Goal: Transaction & Acquisition: Purchase product/service

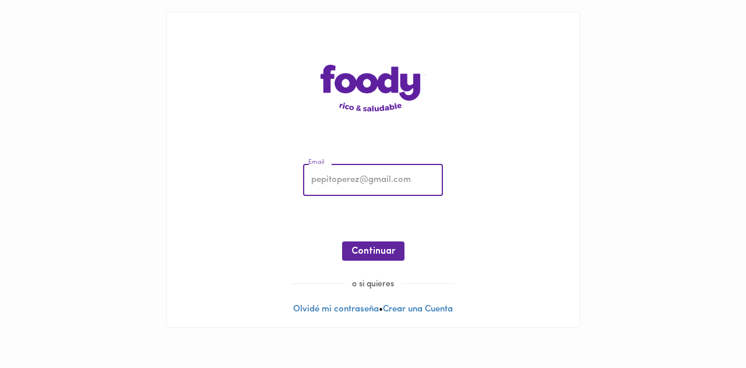
drag, startPoint x: 0, startPoint y: 0, endPoint x: 340, endPoint y: 180, distance: 384.9
click at [340, 180] on input "email" at bounding box center [373, 180] width 140 height 32
type input "[PERSON_NAME][EMAIL_ADDRESS][PERSON_NAME][DOMAIN_NAME]"
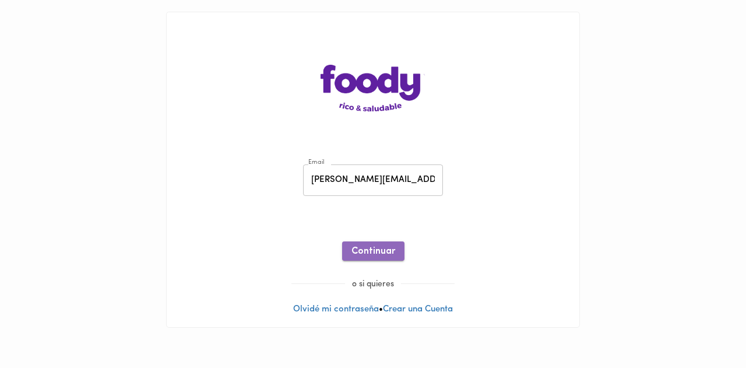
click at [372, 259] on button "Continuar" at bounding box center [373, 250] width 62 height 19
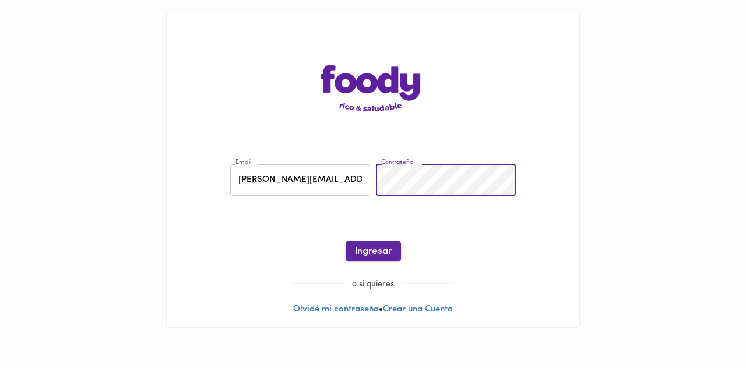
click at [382, 249] on span "Ingresar" at bounding box center [373, 251] width 37 height 11
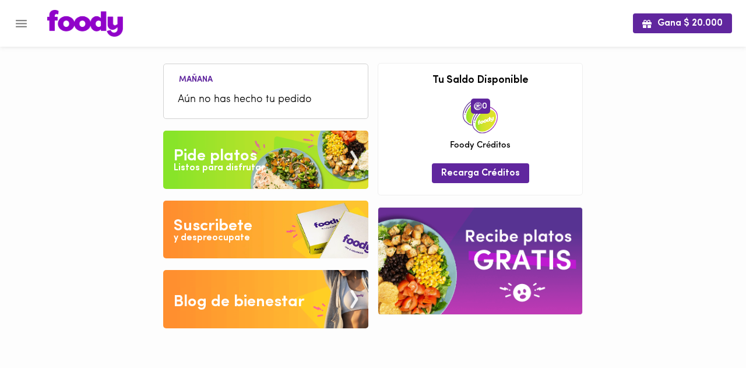
click at [252, 90] on li "Aún no has hecho tu pedido" at bounding box center [266, 99] width 192 height 25
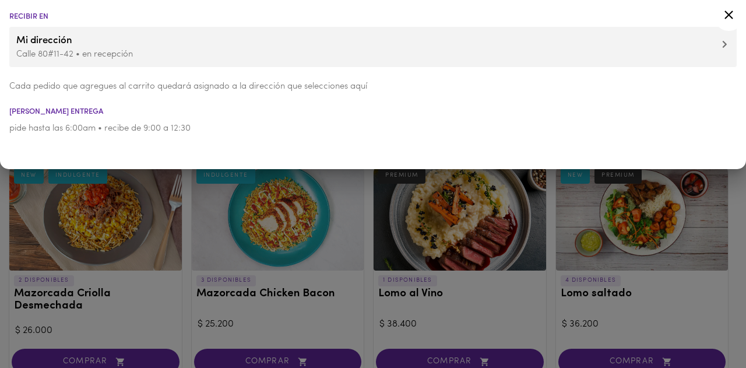
click at [499, 214] on div at bounding box center [373, 184] width 746 height 368
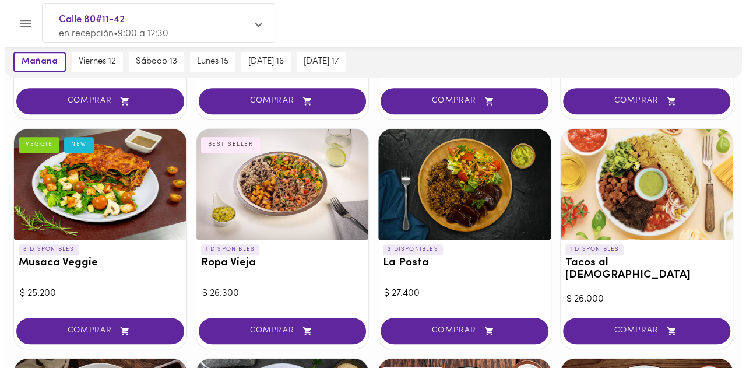
scroll to position [270, 0]
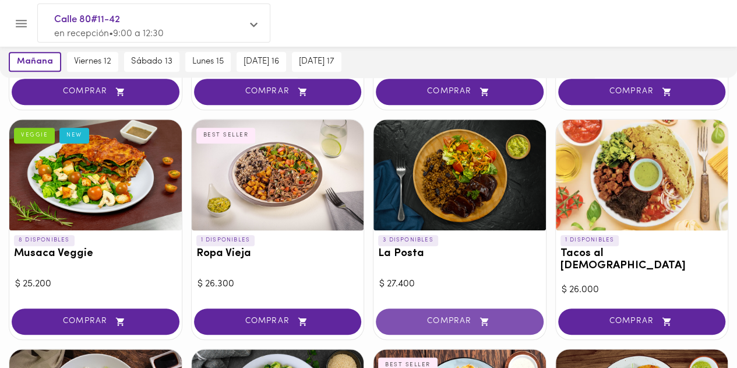
click at [457, 316] on span "COMPRAR" at bounding box center [459, 321] width 139 height 10
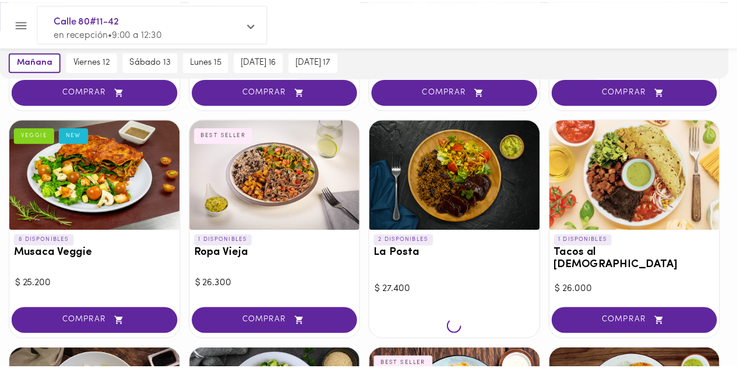
scroll to position [270, 0]
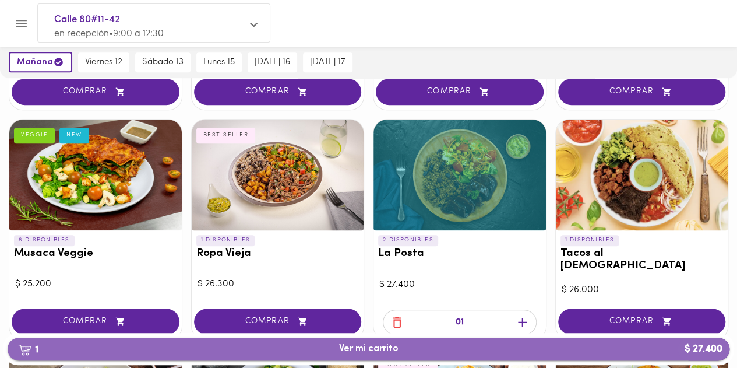
click at [439, 352] on span "1 Ver mi carrito $ 27.400" at bounding box center [368, 348] width 703 height 11
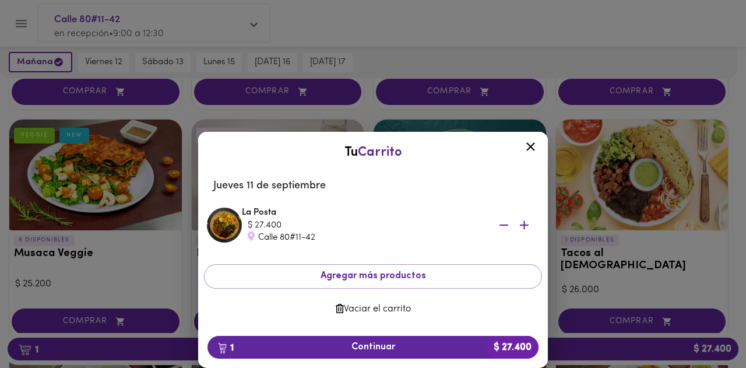
click at [532, 145] on icon at bounding box center [530, 146] width 9 height 9
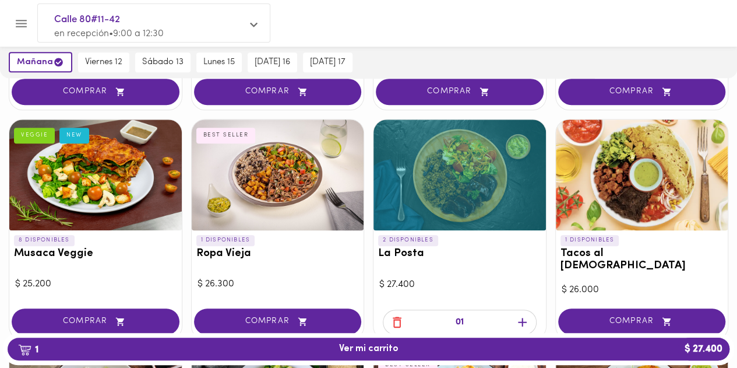
click at [400, 315] on icon "button" at bounding box center [397, 322] width 15 height 15
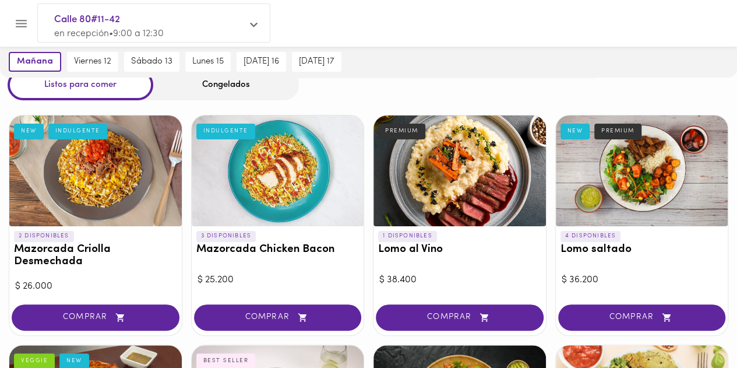
scroll to position [48, 0]
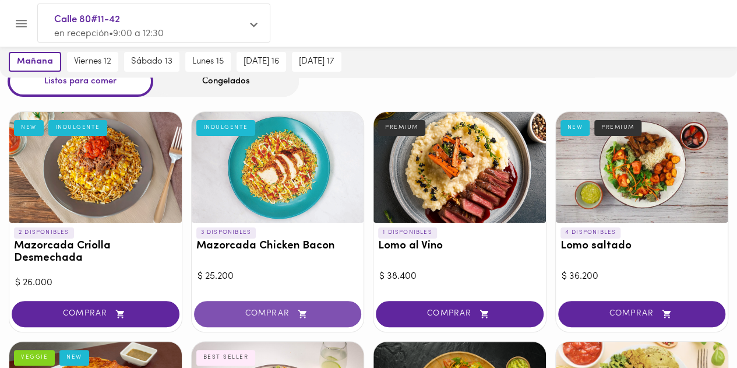
click at [271, 317] on span "COMPRAR" at bounding box center [278, 314] width 139 height 10
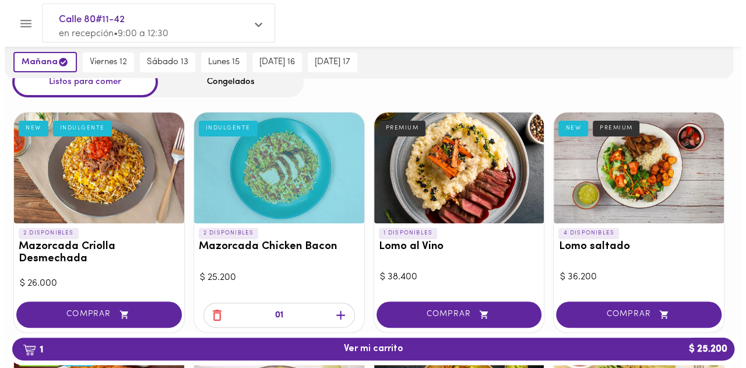
scroll to position [48, 0]
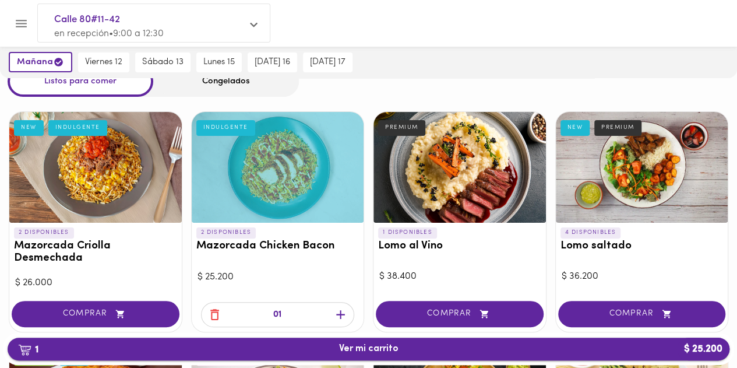
click at [417, 352] on span "1 Ver mi carrito $ 25.200" at bounding box center [368, 348] width 703 height 11
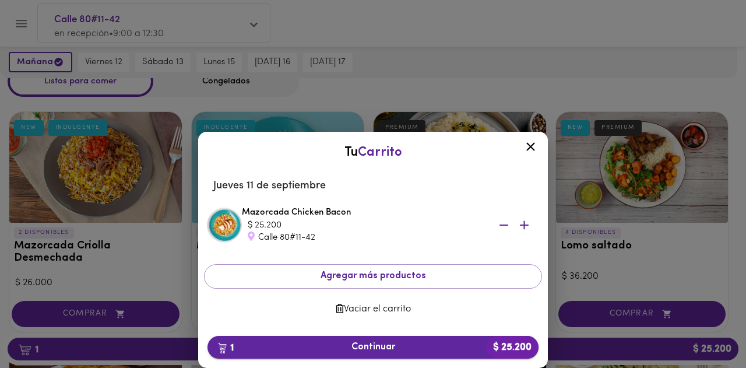
click at [390, 347] on span "1 Continuar $ 25.200" at bounding box center [373, 346] width 312 height 11
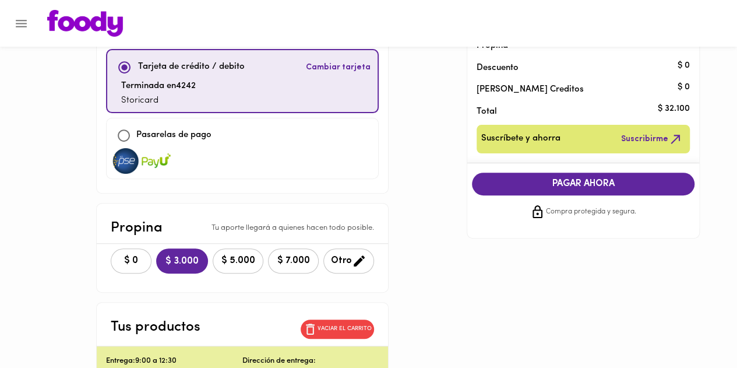
scroll to position [132, 0]
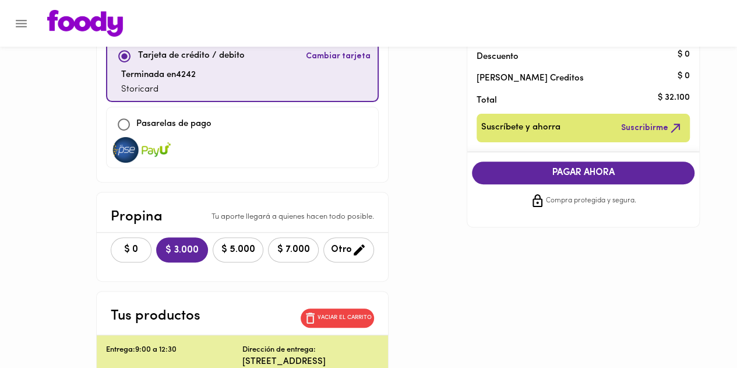
click at [111, 239] on button "$ 0" at bounding box center [131, 249] width 41 height 25
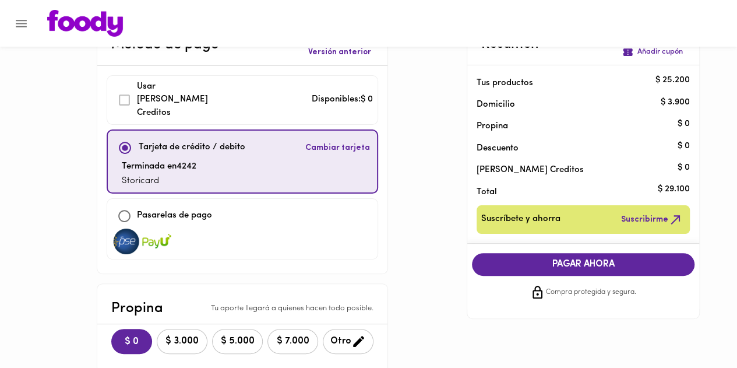
scroll to position [38, 0]
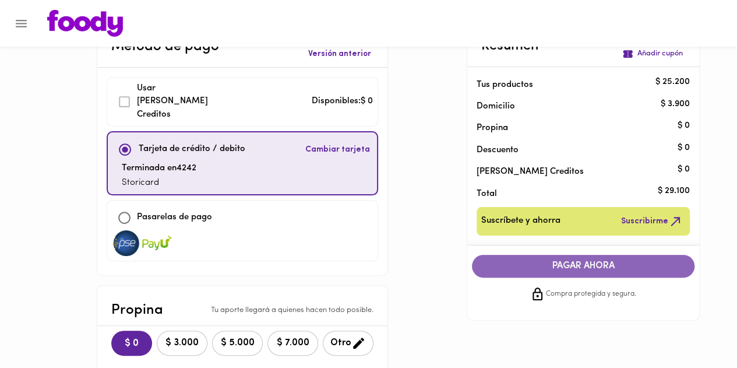
click at [562, 271] on span "PAGAR AHORA" at bounding box center [583, 265] width 199 height 11
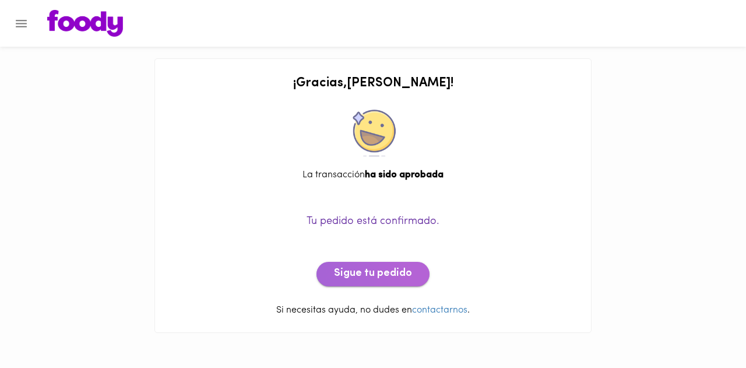
click at [389, 271] on span "Sigue tu pedido" at bounding box center [373, 273] width 78 height 13
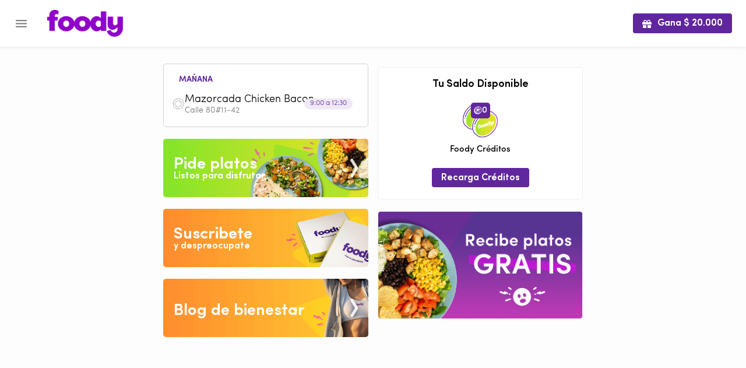
click at [225, 174] on div "Listos para disfrutar" at bounding box center [219, 176] width 91 height 13
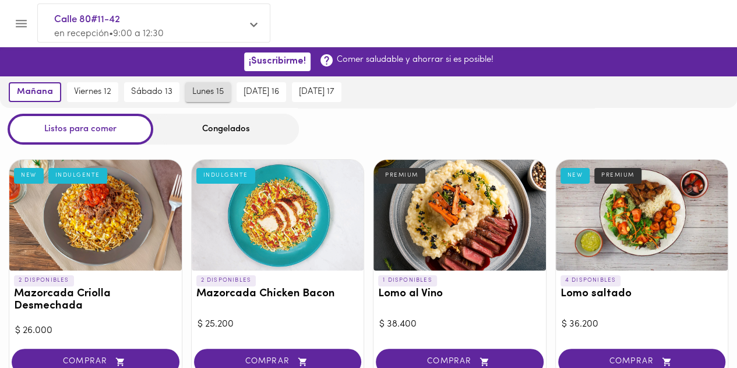
click at [206, 95] on span "lunes 15" at bounding box center [207, 92] width 31 height 10
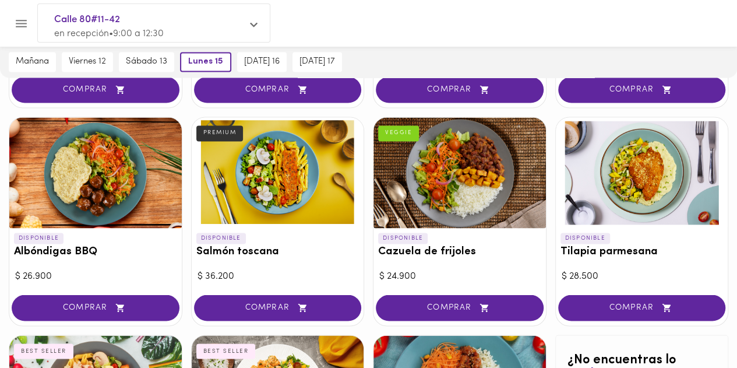
scroll to position [938, 0]
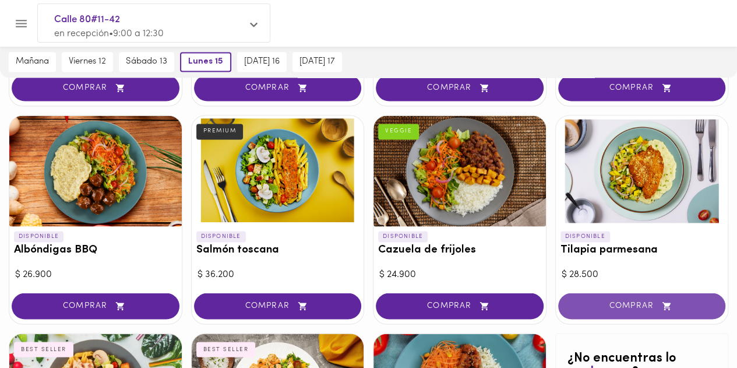
click at [623, 301] on span "COMPRAR" at bounding box center [642, 306] width 139 height 10
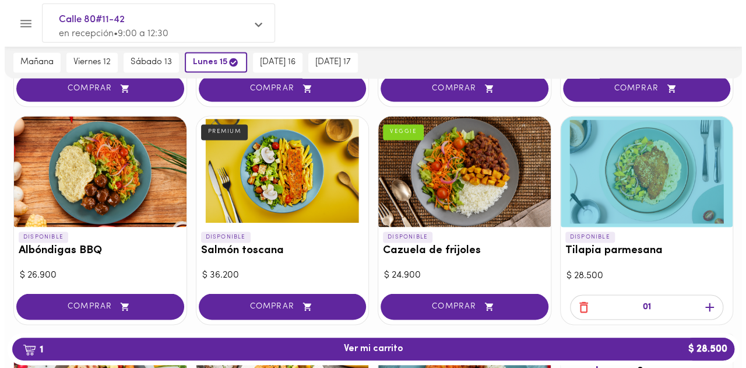
scroll to position [939, 0]
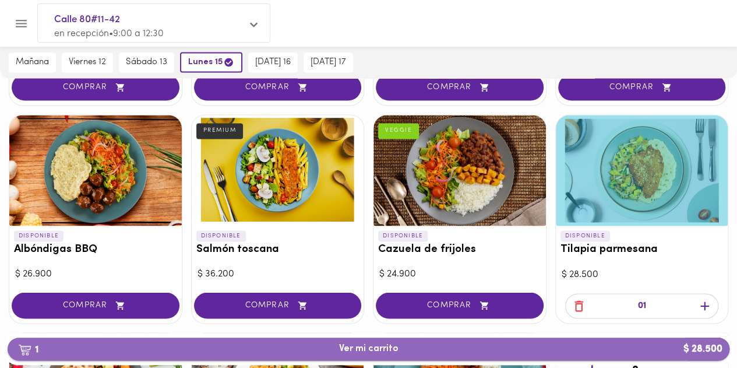
click at [390, 348] on span "1 Ver mi carrito $ 28.500" at bounding box center [368, 348] width 59 height 11
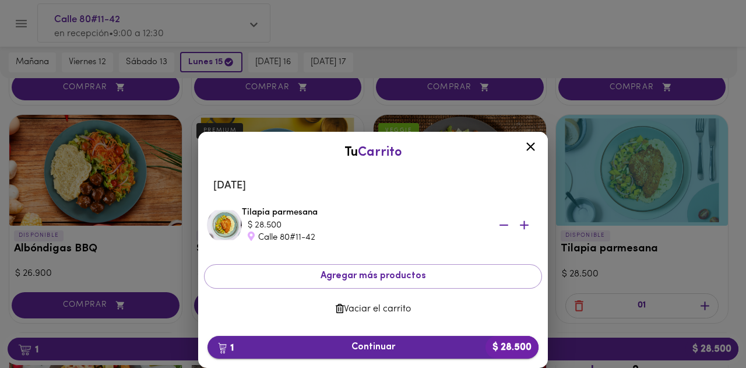
click at [389, 345] on span "1 Continuar $ 28.500" at bounding box center [373, 346] width 312 height 11
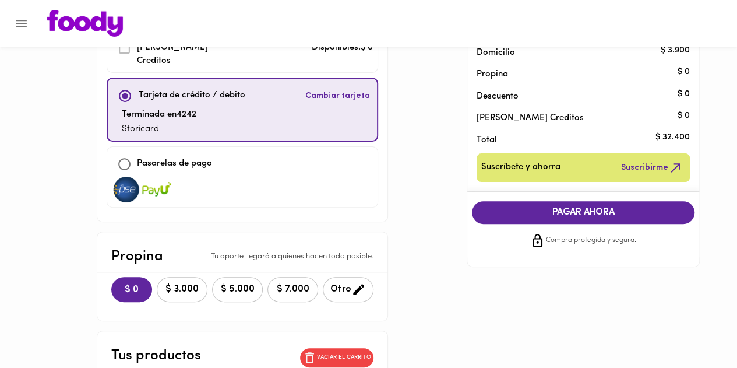
scroll to position [100, 0]
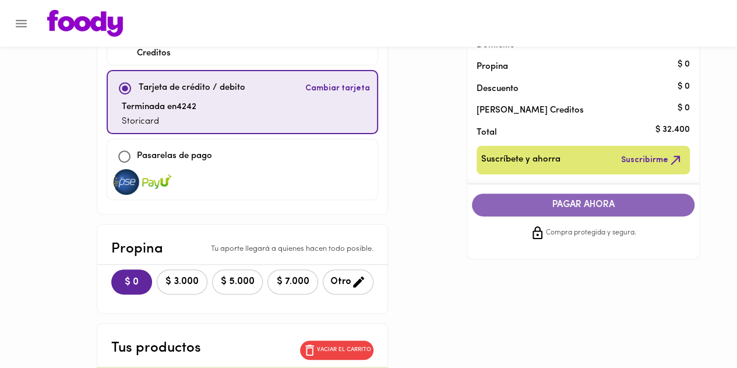
click at [577, 207] on span "PAGAR AHORA" at bounding box center [583, 204] width 199 height 11
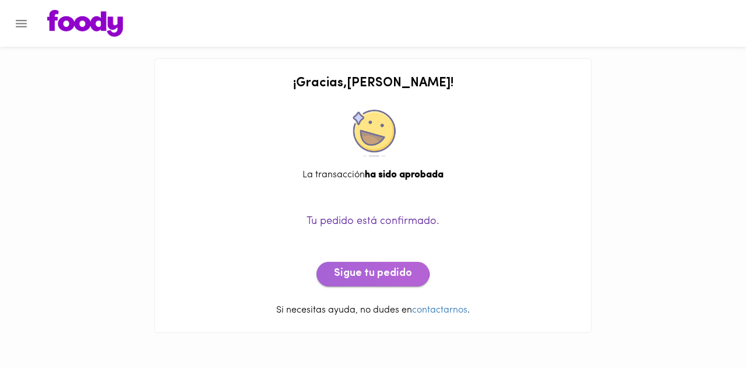
click at [369, 273] on span "Sigue tu pedido" at bounding box center [373, 273] width 78 height 13
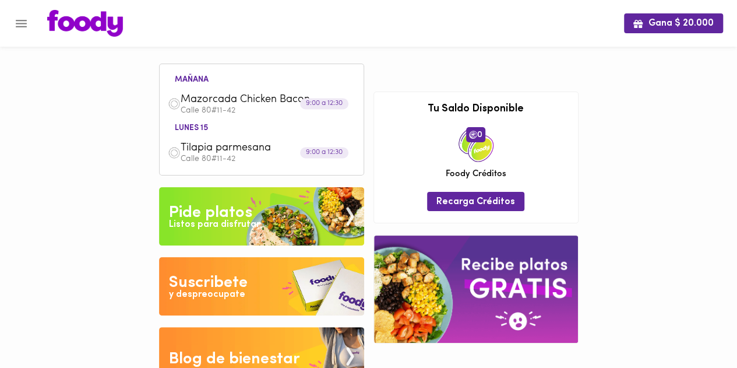
click at [18, 21] on icon "Menu" at bounding box center [21, 23] width 15 height 15
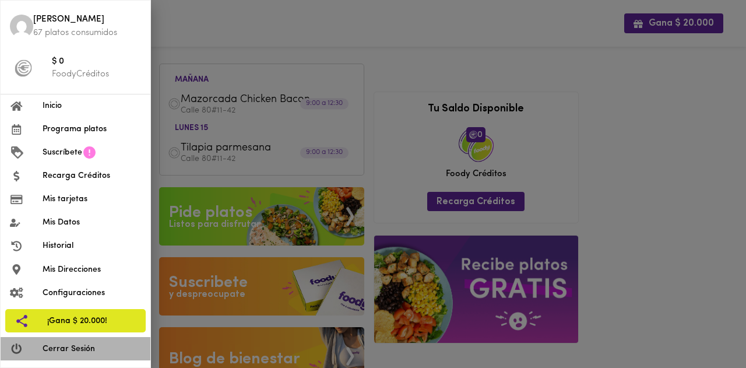
click at [69, 350] on span "Cerrar Sesión" at bounding box center [92, 349] width 98 height 12
